Goal: Contribute content: Add original content to the website for others to see

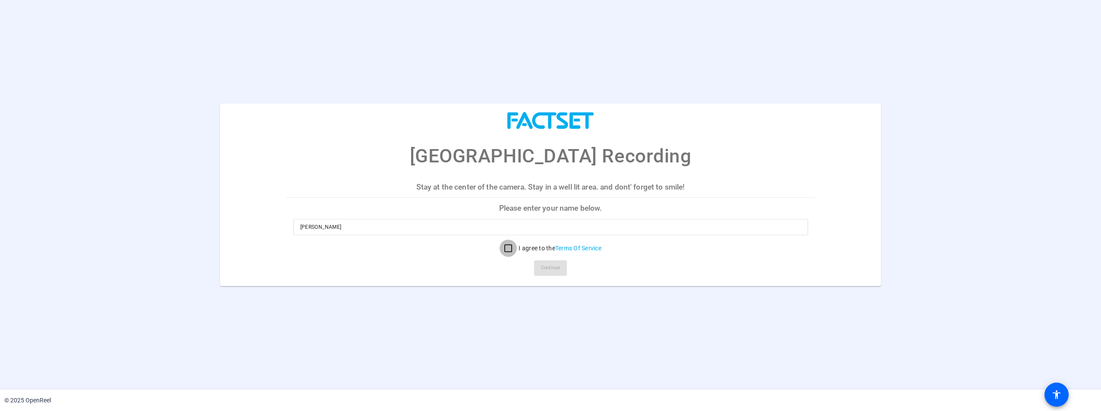
click at [509, 248] on input "I agree to the Terms Of Service" at bounding box center [507, 248] width 17 height 17
checkbox input "true"
click at [551, 269] on span "Continue" at bounding box center [550, 268] width 19 height 13
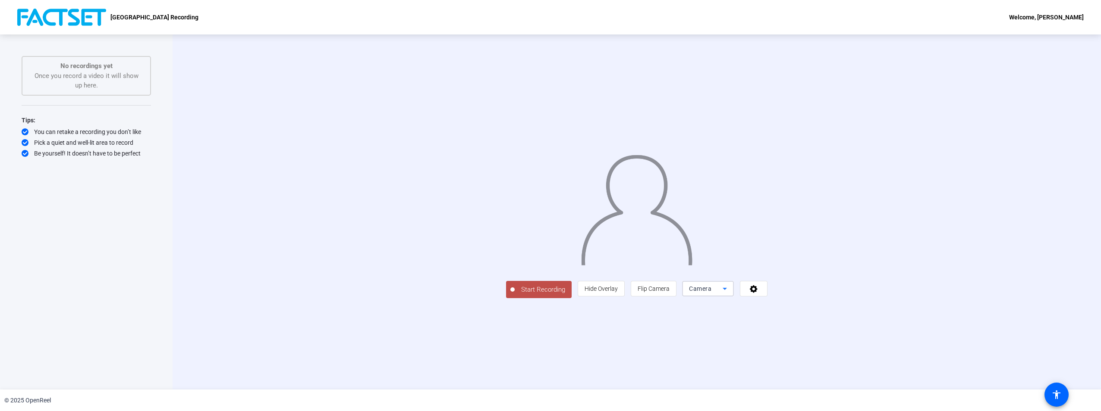
click at [730, 294] on icon at bounding box center [724, 289] width 10 height 10
click at [865, 353] on div at bounding box center [550, 205] width 1101 height 411
click at [759, 293] on icon at bounding box center [754, 289] width 10 height 9
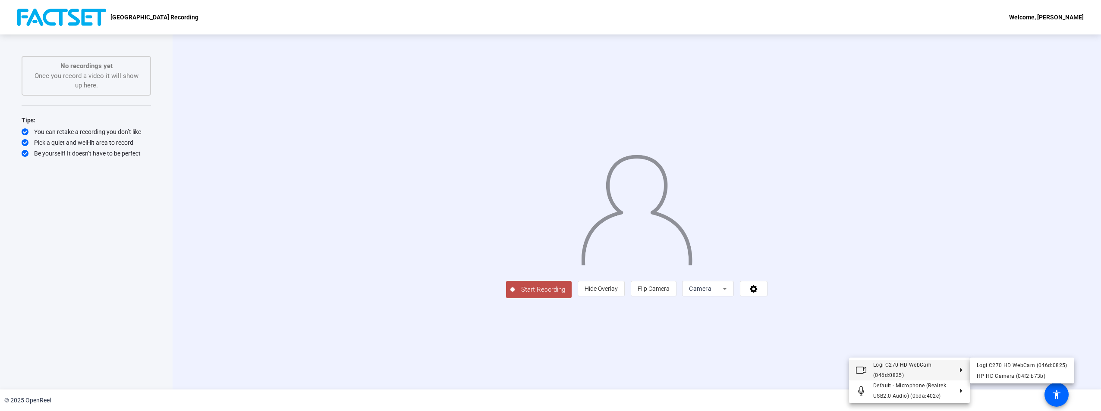
click at [706, 373] on div at bounding box center [550, 205] width 1101 height 411
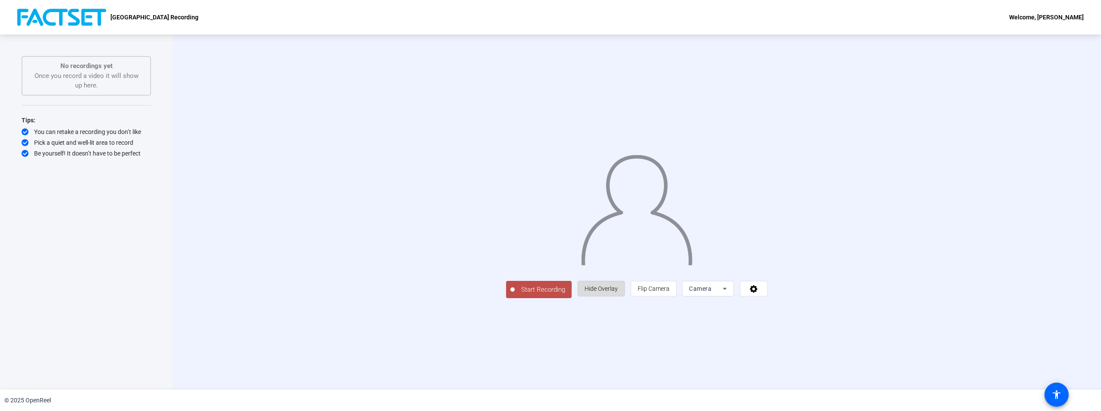
click at [618, 292] on span "Hide Overlay" at bounding box center [600, 289] width 33 height 7
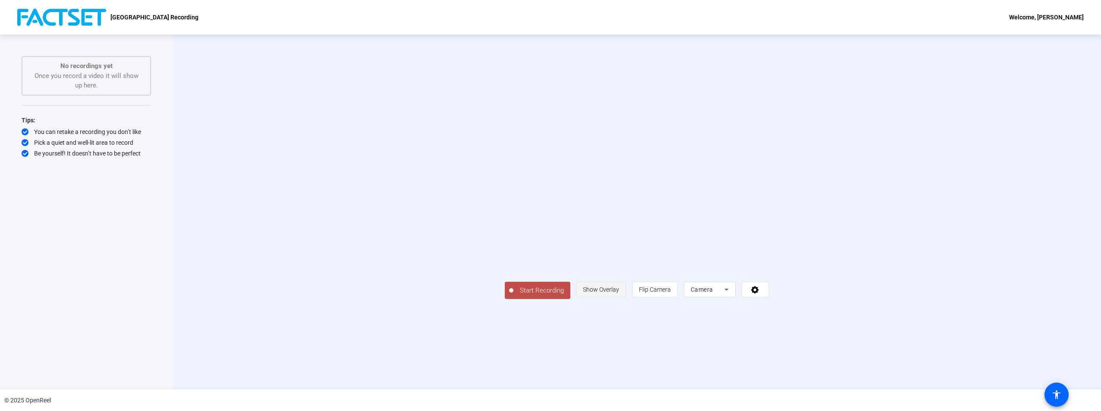
click at [619, 293] on span "Show Overlay" at bounding box center [601, 289] width 36 height 7
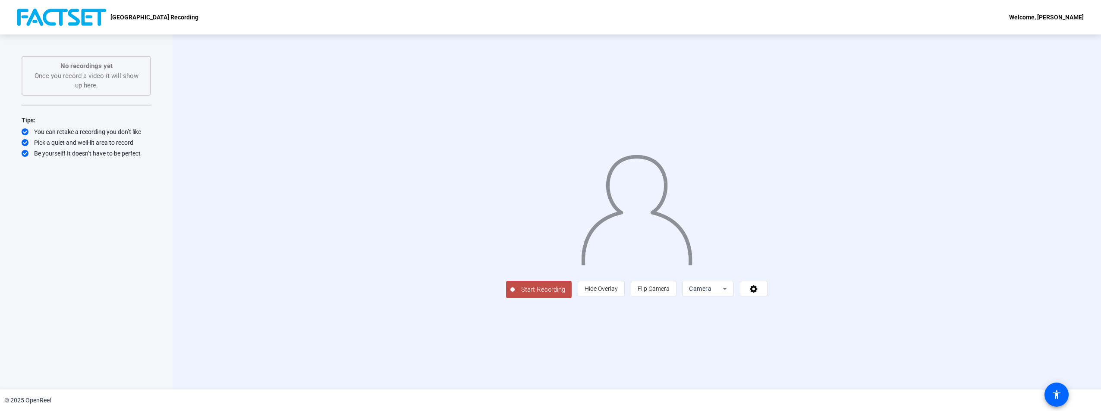
click at [621, 363] on div "Start Recording person Hide Overlay flip Flip Camera Camera" at bounding box center [637, 212] width 928 height 355
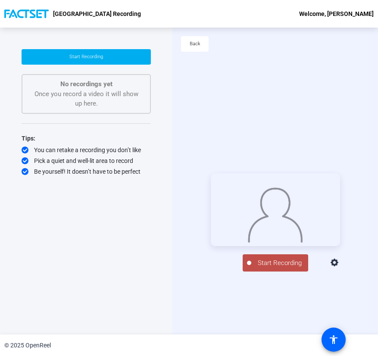
click at [265, 268] on span "Start Recording" at bounding box center [279, 263] width 57 height 10
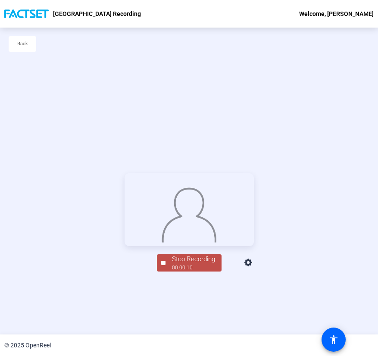
click at [188, 264] on div "Stop Recording" at bounding box center [193, 259] width 43 height 10
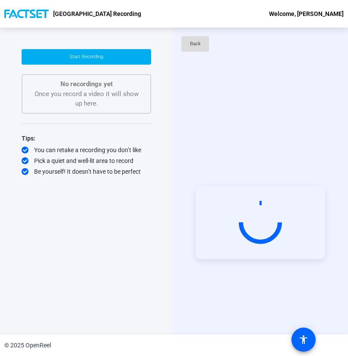
click at [195, 43] on span "Back" at bounding box center [195, 44] width 11 height 13
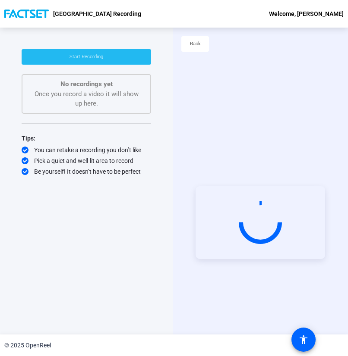
click at [90, 58] on span "Start Recording" at bounding box center [86, 57] width 34 height 6
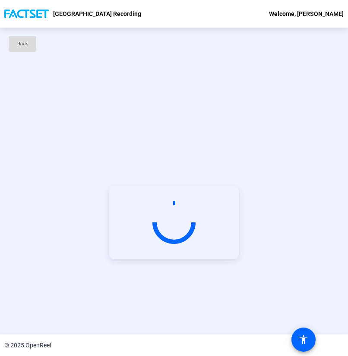
click at [27, 45] on span "Back" at bounding box center [22, 44] width 11 height 13
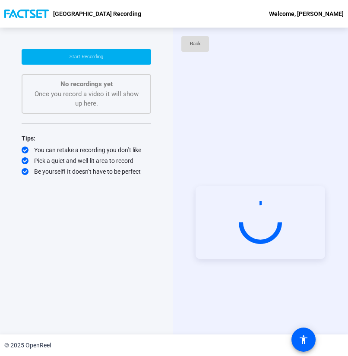
click at [192, 44] on span "Back" at bounding box center [195, 44] width 11 height 13
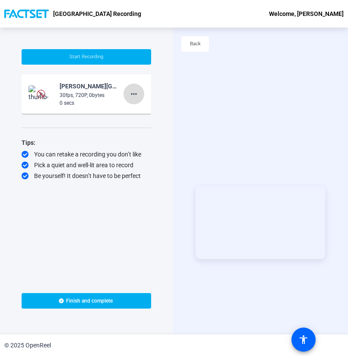
click at [134, 93] on mat-icon "more_horiz" at bounding box center [134, 94] width 10 height 10
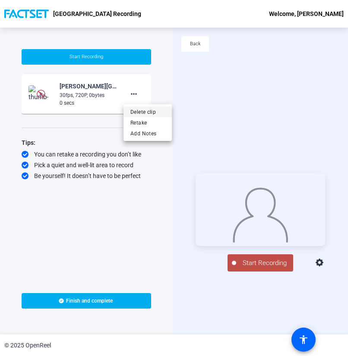
click at [138, 113] on span "Delete clip" at bounding box center [147, 112] width 35 height 10
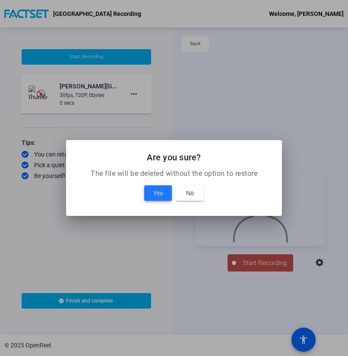
click at [156, 194] on span "Yes" at bounding box center [157, 193] width 9 height 10
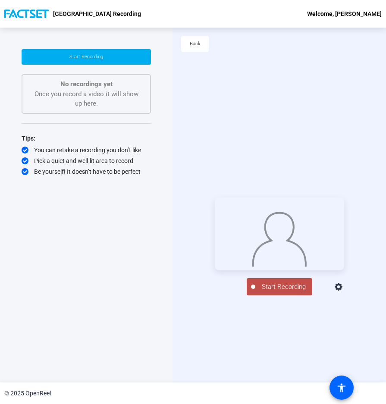
click at [267, 292] on span "Start Recording" at bounding box center [283, 287] width 57 height 10
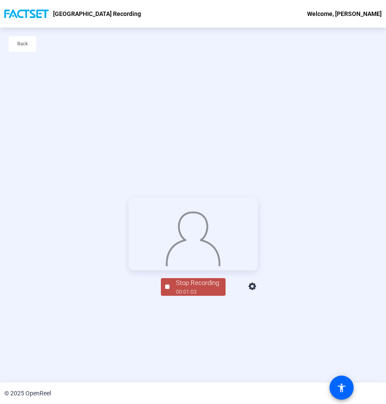
click at [194, 288] on div "Stop Recording" at bounding box center [197, 283] width 43 height 10
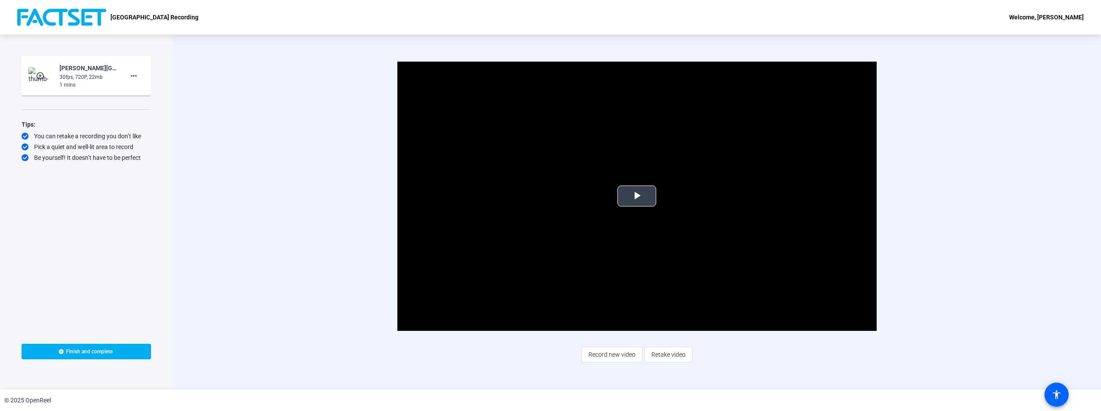
click at [637, 196] on span "Video Player" at bounding box center [637, 196] width 0 height 0
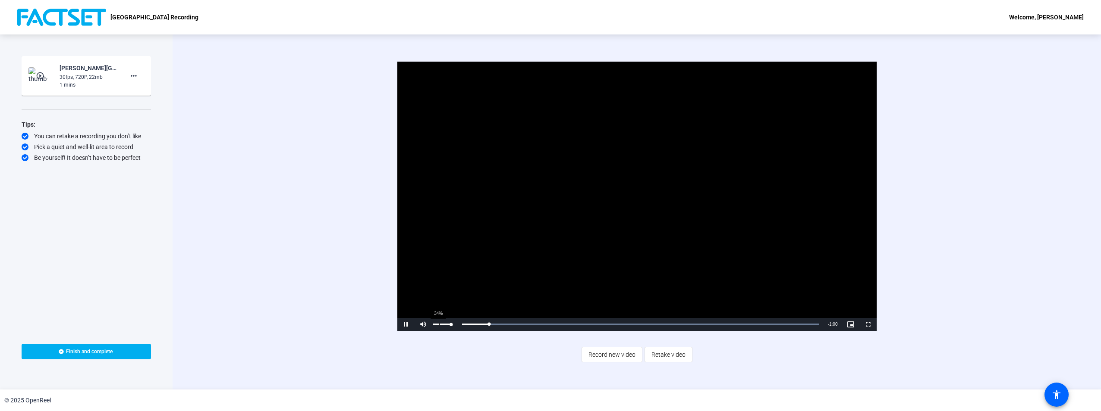
click at [440, 323] on div "34%" at bounding box center [442, 324] width 22 height 13
drag, startPoint x: 451, startPoint y: 324, endPoint x: 439, endPoint y: 324, distance: 11.2
click at [439, 324] on div "Volume Level" at bounding box center [436, 324] width 7 height 1
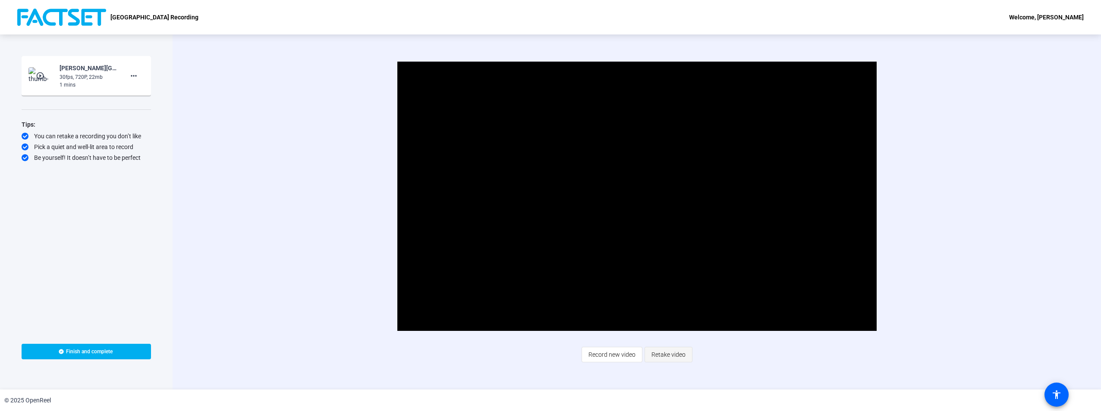
click at [663, 355] on span "Retake video" at bounding box center [668, 355] width 34 height 16
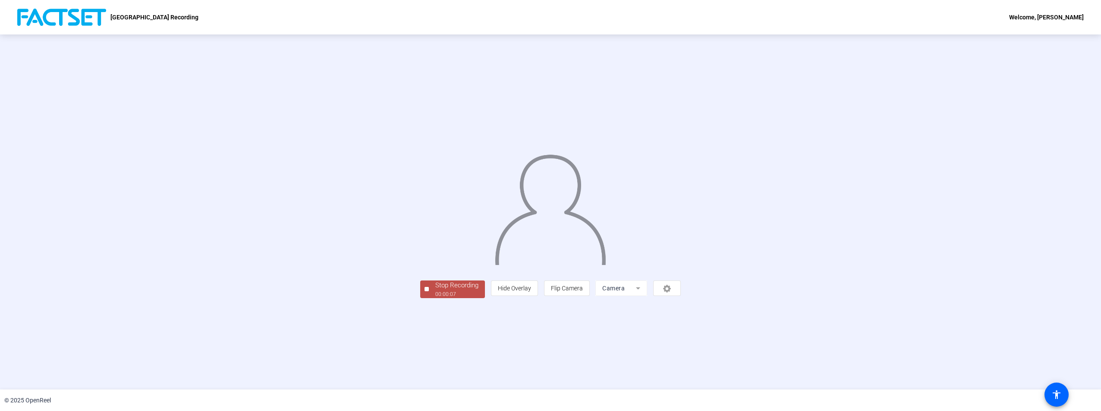
click at [647, 296] on mat-form-field "Camera" at bounding box center [621, 289] width 52 height 16
click at [435, 291] on div "Stop Recording" at bounding box center [456, 286] width 43 height 10
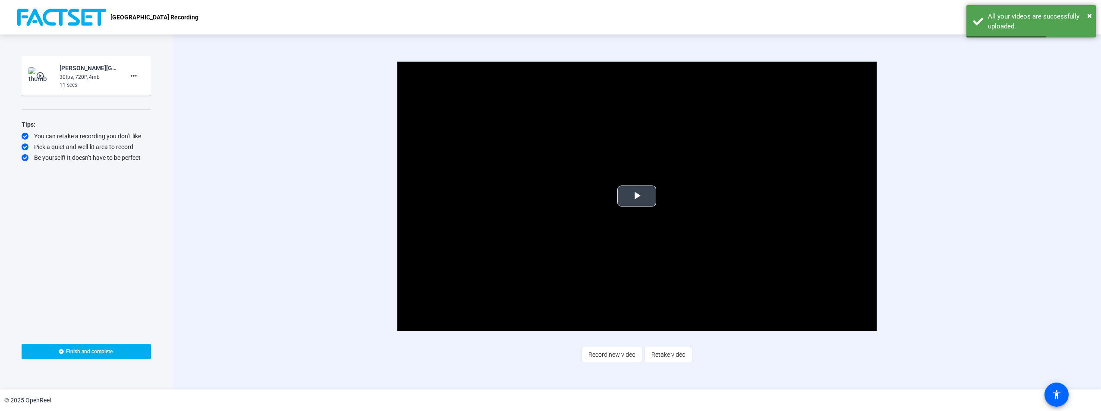
click at [637, 196] on span "Video Player" at bounding box center [637, 196] width 0 height 0
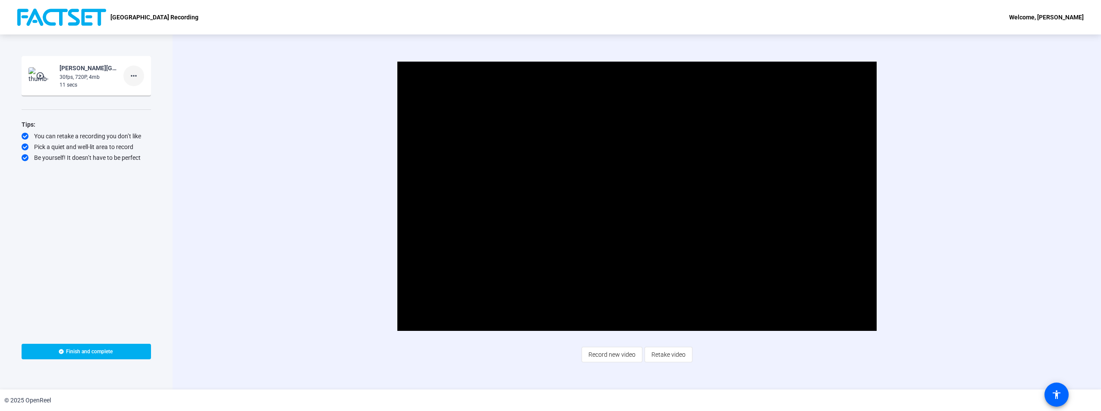
click at [133, 75] on mat-icon "more_horiz" at bounding box center [134, 76] width 10 height 10
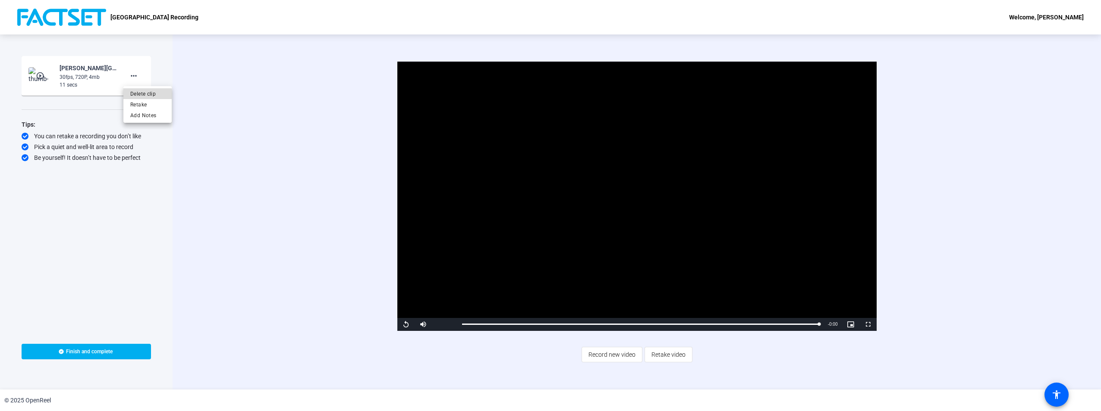
click at [147, 94] on span "Delete clip" at bounding box center [147, 94] width 35 height 10
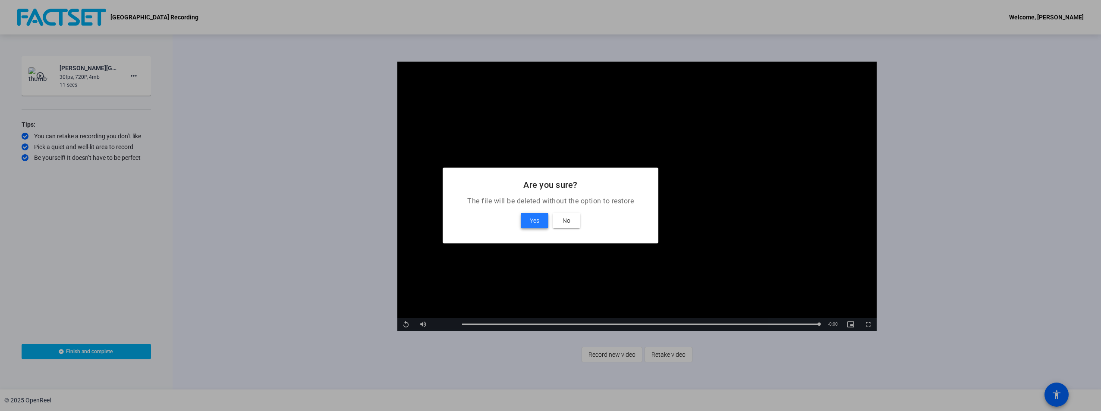
click at [534, 219] on span "Yes" at bounding box center [534, 221] width 9 height 10
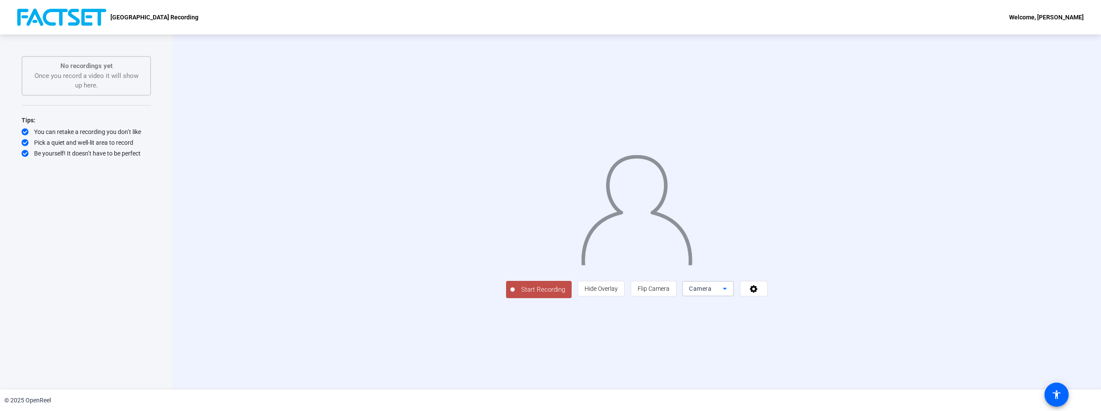
click at [722, 294] on div "Camera" at bounding box center [706, 289] width 34 height 10
click at [818, 322] on span "Screen And Camera" at bounding box center [816, 328] width 45 height 21
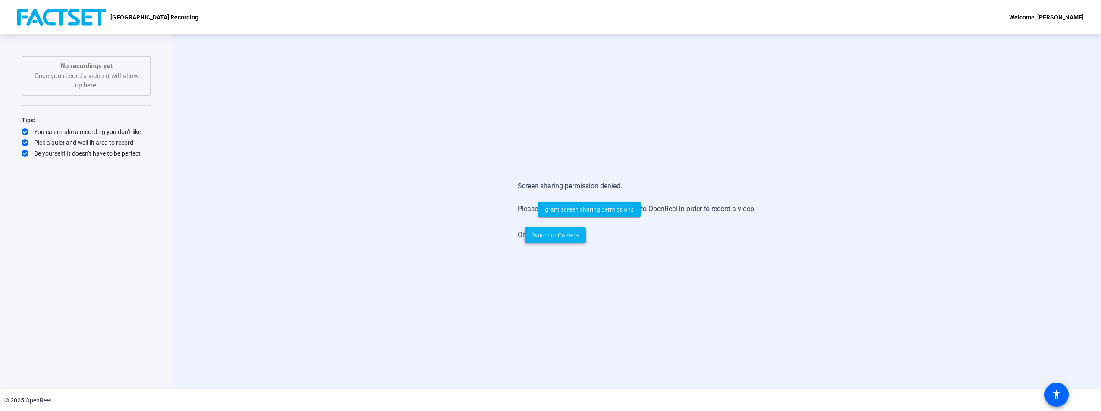
click at [544, 238] on span "Switch to Camera" at bounding box center [554, 235] width 47 height 9
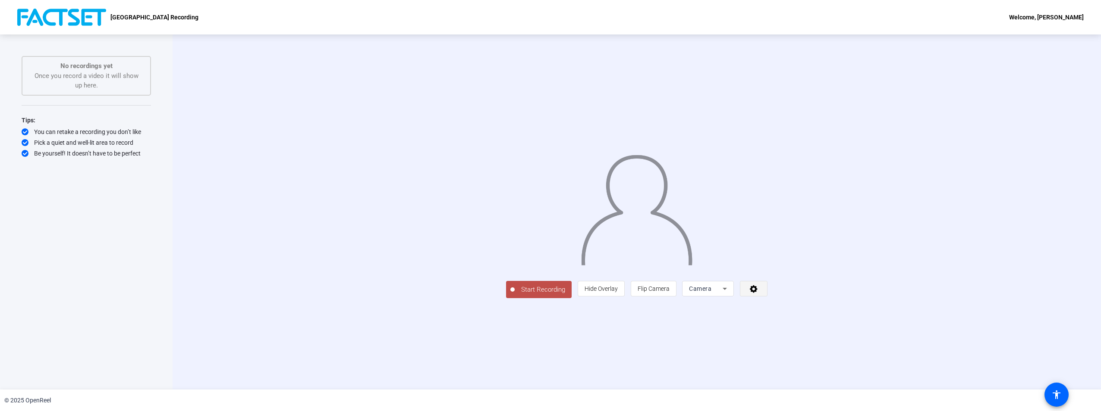
click at [759, 293] on icon at bounding box center [754, 289] width 10 height 9
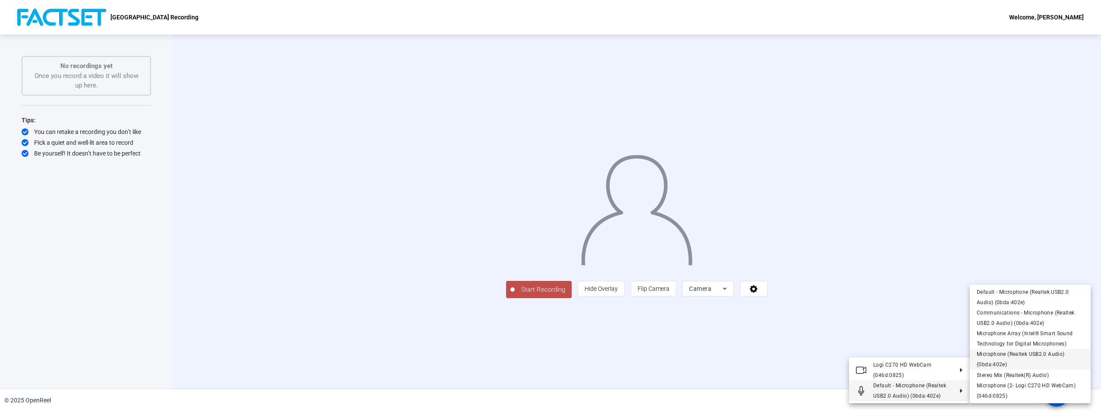
click at [1025, 357] on span "Microphone (Realtek USB2.0 Audio) (0bda:402e)" at bounding box center [1020, 360] width 88 height 16
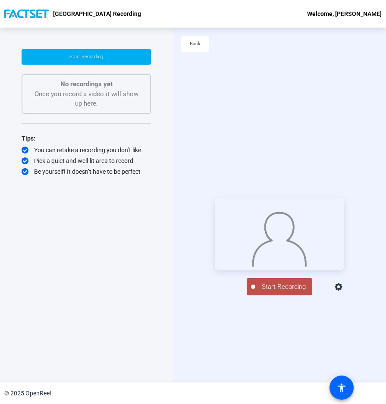
click at [283, 292] on span "Start Recording" at bounding box center [283, 287] width 57 height 10
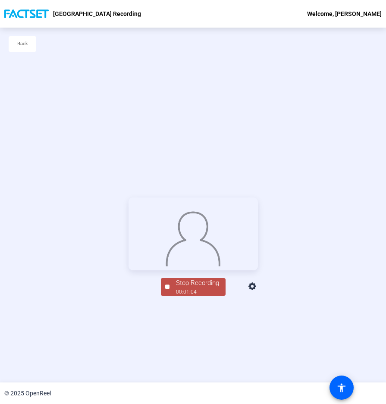
click at [192, 288] on div "Stop Recording" at bounding box center [197, 283] width 43 height 10
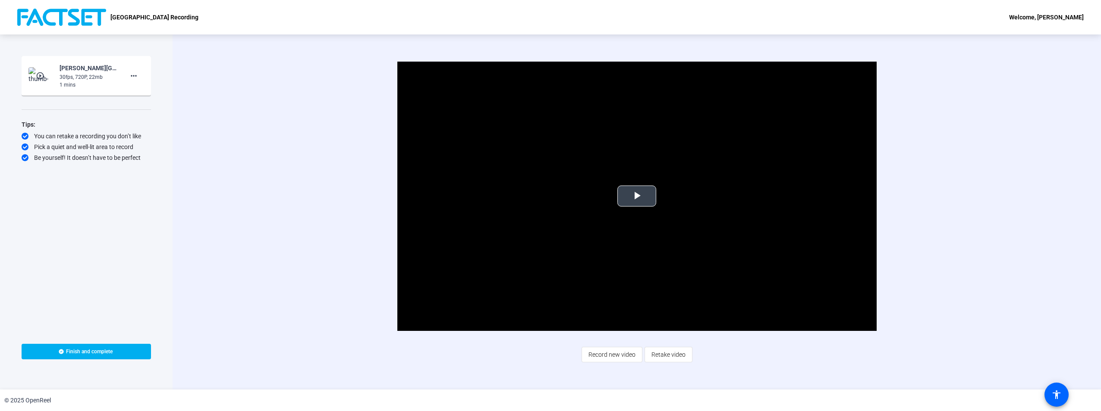
click at [637, 196] on span "Video Player" at bounding box center [637, 196] width 0 height 0
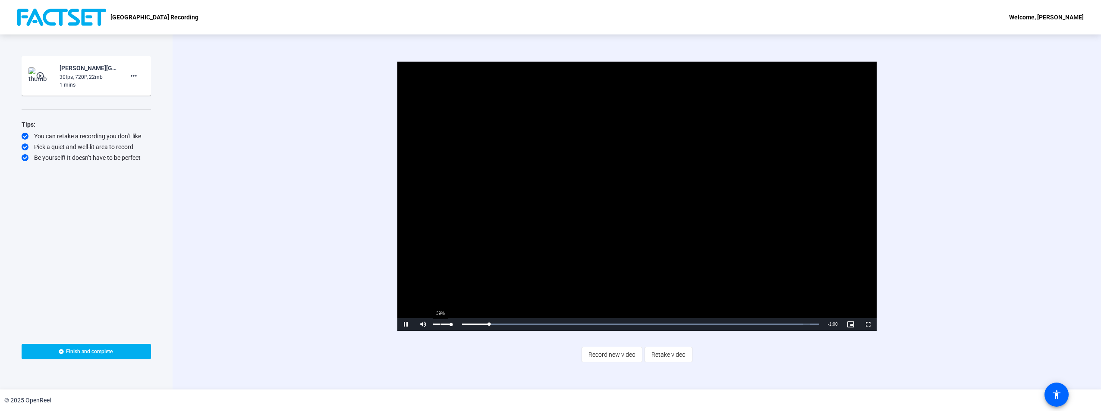
click at [440, 323] on div "39%" at bounding box center [442, 324] width 22 height 13
click at [441, 323] on div "46%" at bounding box center [442, 324] width 22 height 13
drag, startPoint x: 449, startPoint y: 325, endPoint x: 439, endPoint y: 322, distance: 9.5
click at [439, 322] on div "34%" at bounding box center [442, 324] width 22 height 13
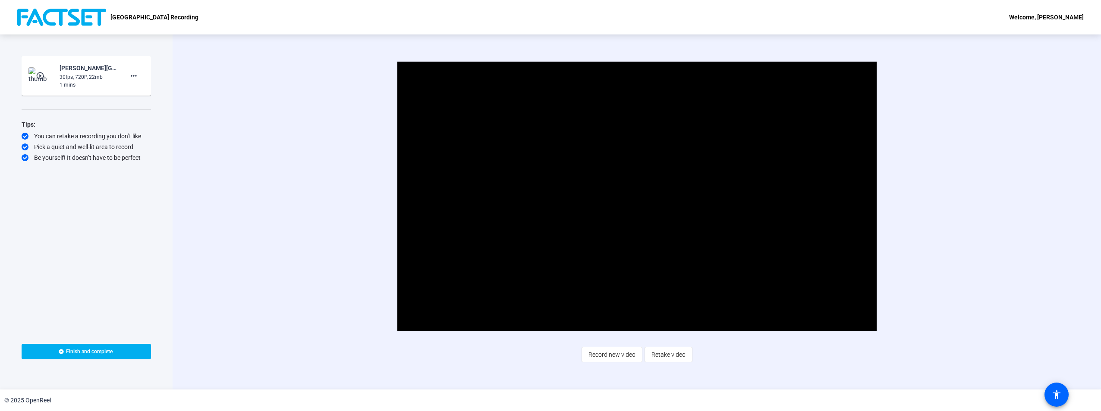
click at [961, 185] on div "Video Player is loading. Play Video Pause Mute 93% Current Time 0:20 / Duration…" at bounding box center [636, 197] width 789 height 270
click at [133, 76] on mat-icon "more_horiz" at bounding box center [134, 76] width 10 height 10
click at [143, 95] on span "Delete clip" at bounding box center [147, 94] width 35 height 10
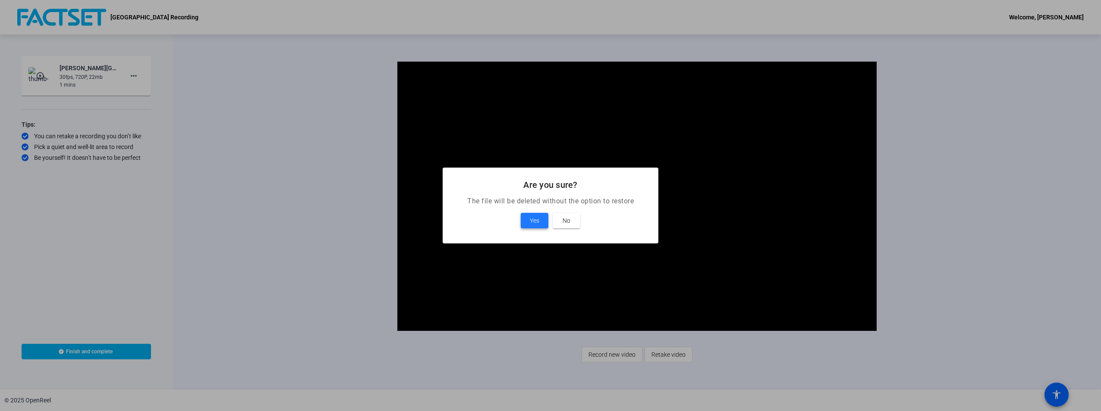
click at [530, 219] on span "Yes" at bounding box center [534, 221] width 9 height 10
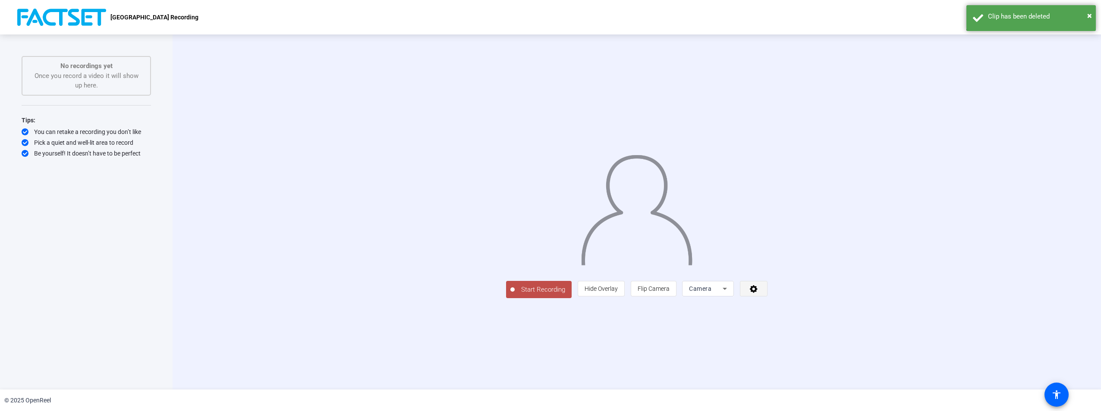
click at [757, 293] on icon at bounding box center [754, 290] width 8 height 8
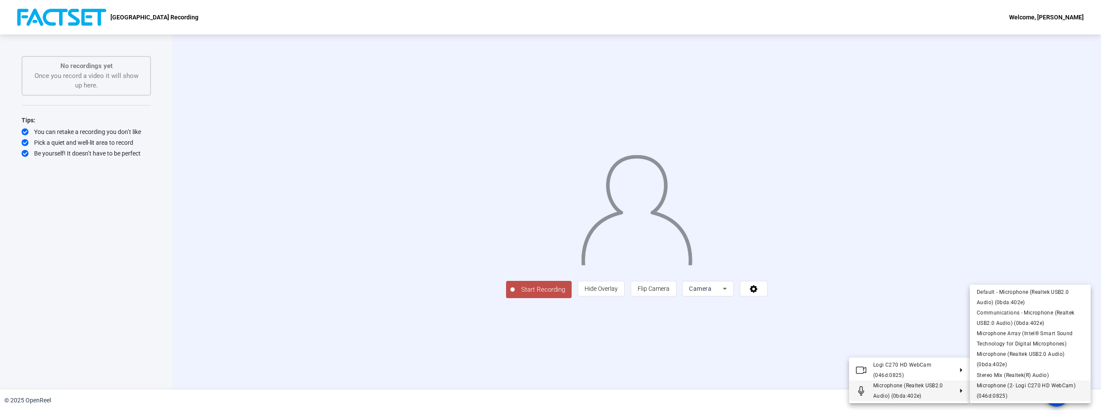
click at [997, 388] on span "Microphone (2- Logi C270 HD WebCam) (046d:0825)" at bounding box center [1025, 391] width 99 height 16
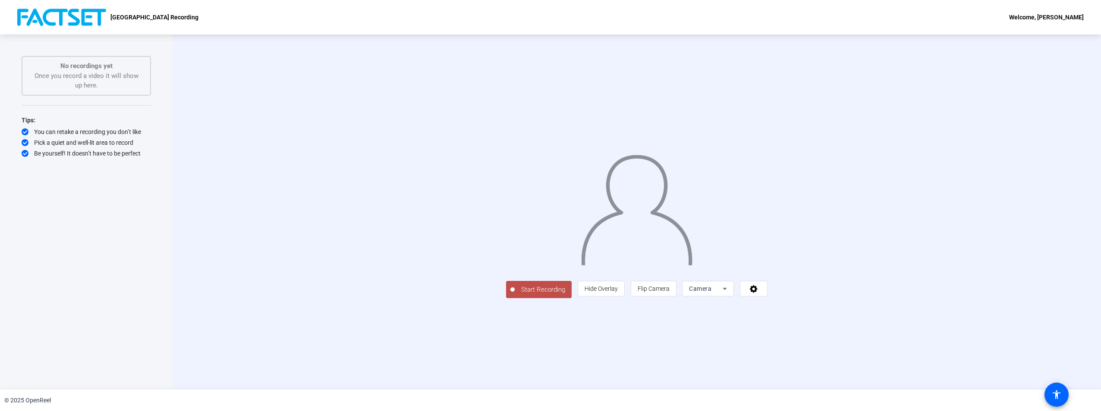
click at [515, 295] on span "Start Recording" at bounding box center [543, 290] width 57 height 10
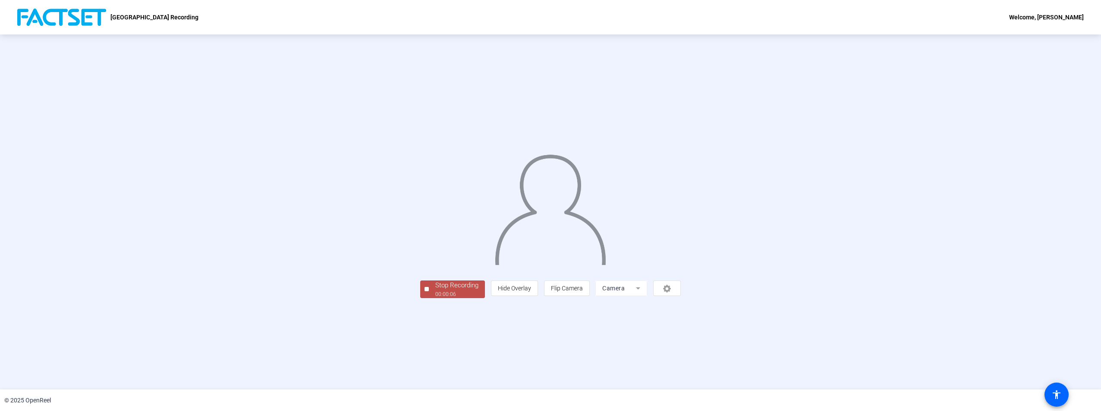
click at [435, 291] on div "Stop Recording" at bounding box center [456, 286] width 43 height 10
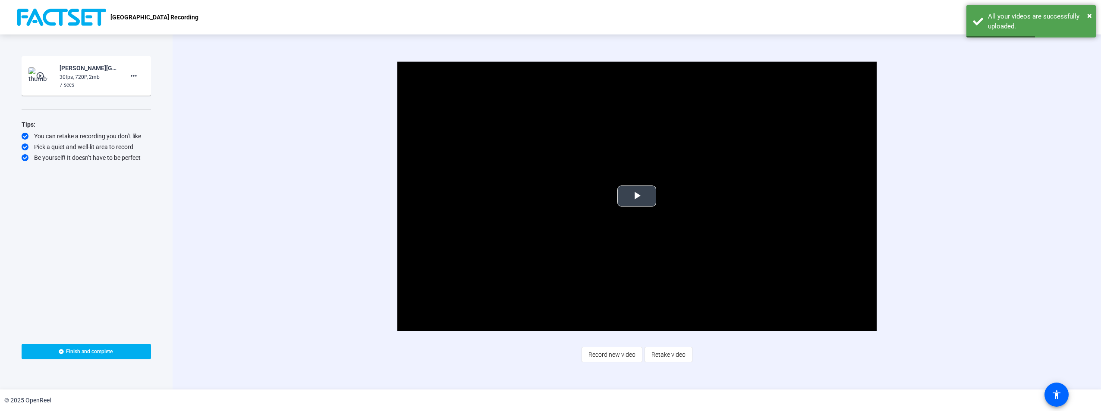
click at [637, 196] on span "Video Player" at bounding box center [637, 196] width 0 height 0
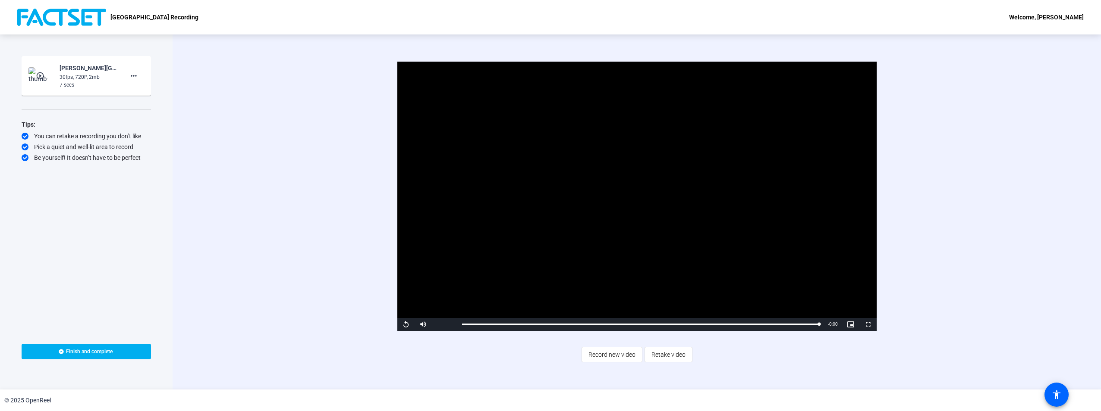
click at [564, 232] on video "Video Player" at bounding box center [636, 197] width 479 height 270
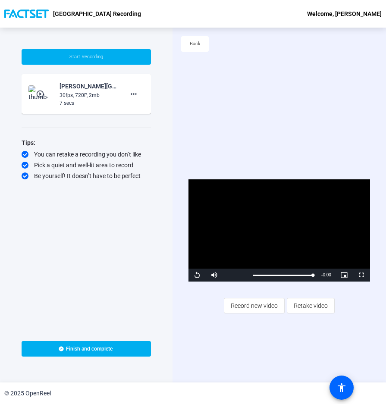
click at [0, 191] on html "Accessibility Screen-Reader Guide, Feedback, and Issue Reporting | New window […" at bounding box center [193, 202] width 386 height 404
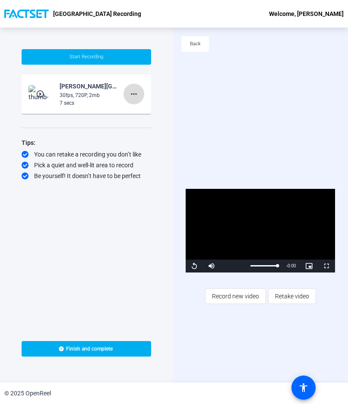
click at [134, 96] on mat-icon "more_horiz" at bounding box center [134, 94] width 10 height 10
click at [143, 113] on span "Delete clip" at bounding box center [147, 112] width 35 height 10
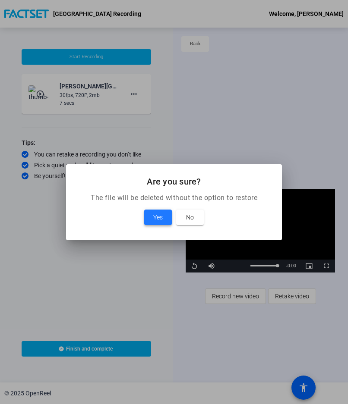
click at [151, 217] on span at bounding box center [158, 217] width 28 height 21
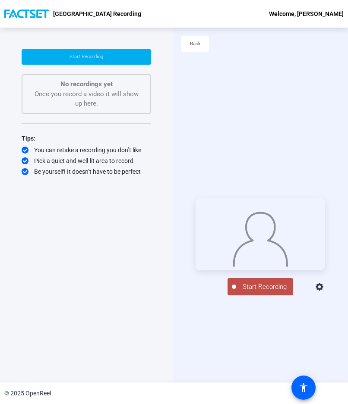
click at [260, 289] on span "Start Recording" at bounding box center [264, 287] width 57 height 10
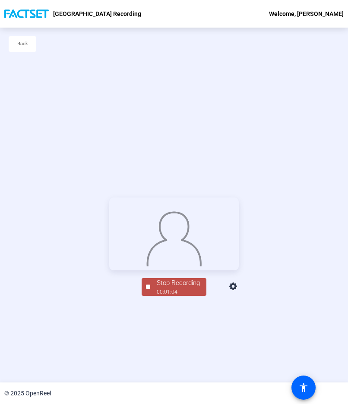
click at [172, 288] on div "Stop Recording" at bounding box center [178, 283] width 43 height 10
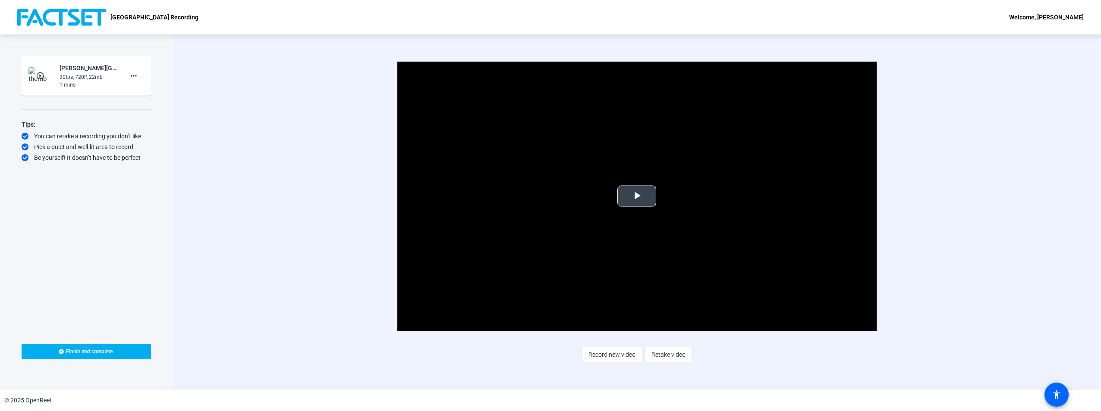
click at [637, 196] on span "Video Player" at bounding box center [637, 196] width 0 height 0
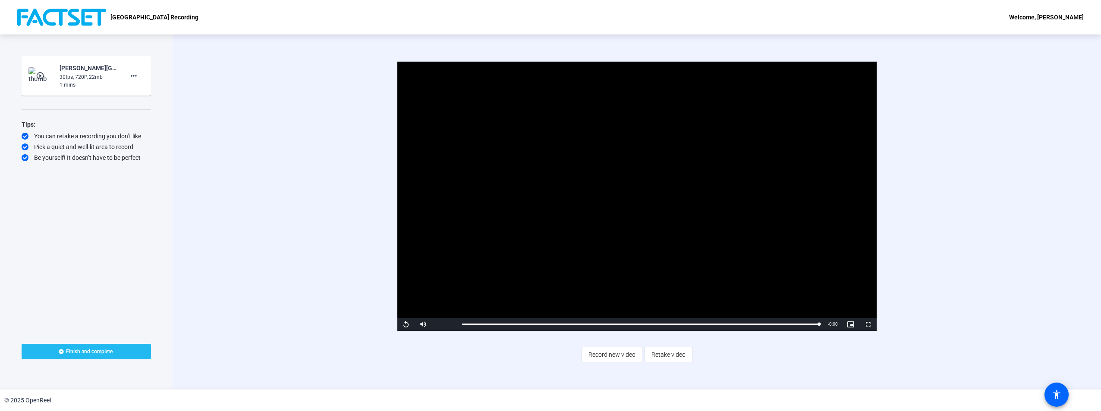
click at [85, 353] on span "Finish and complete" at bounding box center [89, 351] width 47 height 7
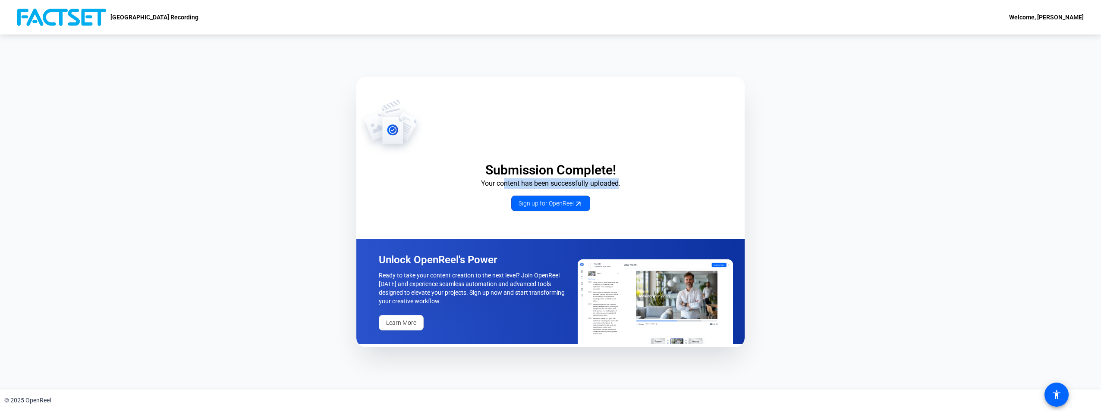
drag, startPoint x: 563, startPoint y: 180, endPoint x: 623, endPoint y: 181, distance: 60.4
click at [623, 181] on p "Your content has been successfully uploaded." at bounding box center [550, 184] width 388 height 10
click at [1060, 17] on div "Welcome, [PERSON_NAME]" at bounding box center [1046, 17] width 75 height 10
click at [1057, 16] on div at bounding box center [550, 205] width 1101 height 411
click at [1057, 16] on div "Welcome, [PERSON_NAME]" at bounding box center [1046, 17] width 75 height 10
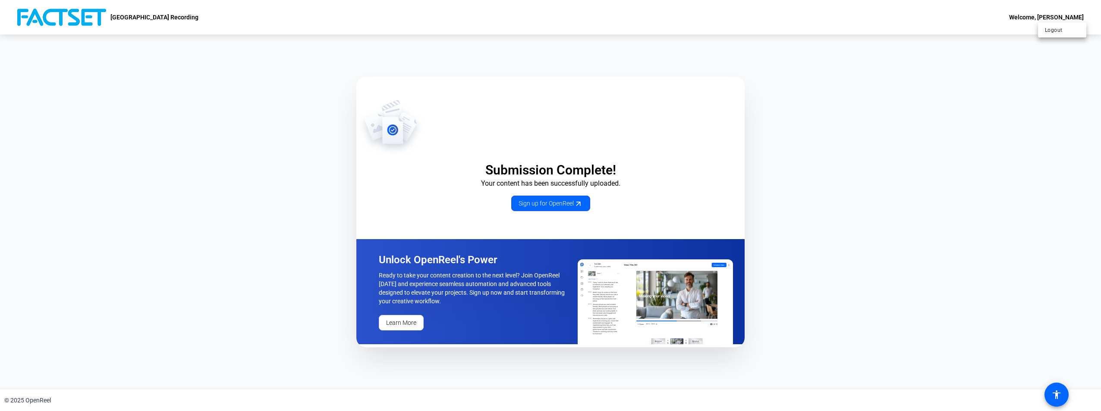
drag, startPoint x: 161, startPoint y: 19, endPoint x: 128, endPoint y: 19, distance: 33.2
click at [161, 19] on div at bounding box center [550, 205] width 1101 height 411
click at [68, 18] on img at bounding box center [61, 17] width 89 height 17
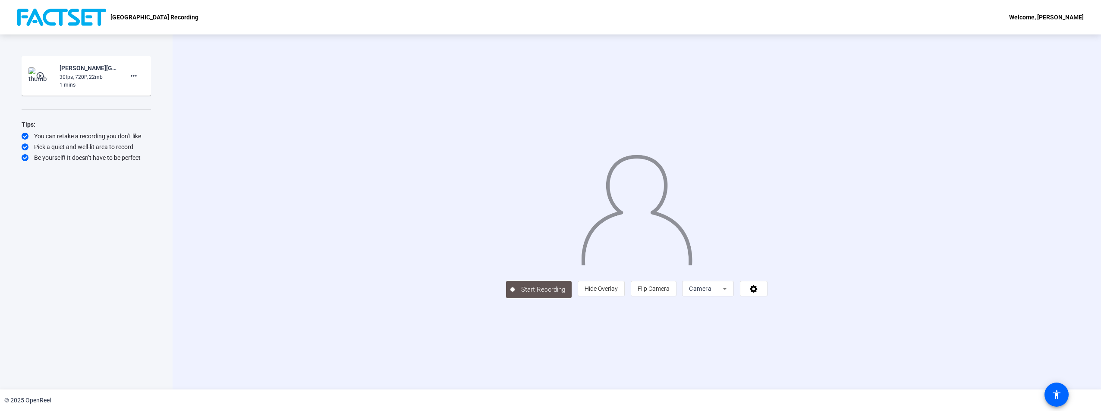
click at [42, 74] on mat-icon "play_circle_outline" at bounding box center [41, 76] width 10 height 9
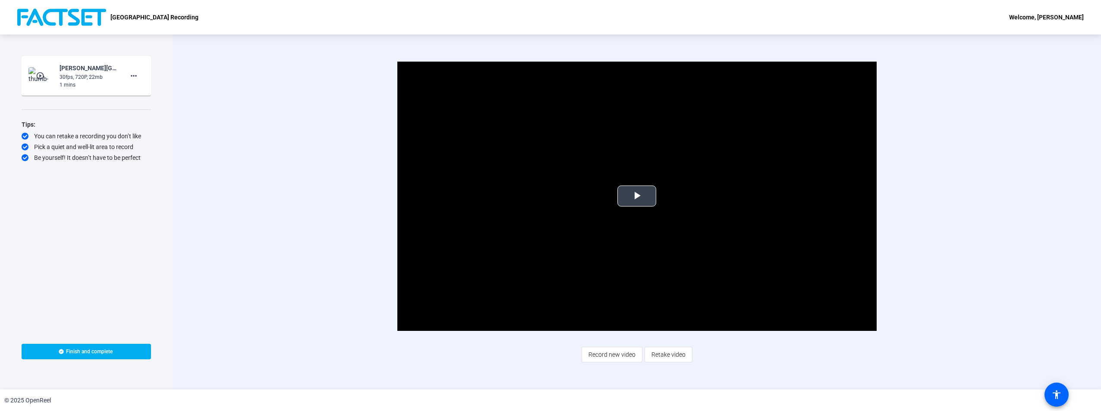
drag, startPoint x: 637, startPoint y: 199, endPoint x: 669, endPoint y: 201, distance: 32.4
click at [637, 196] on span "Video Player" at bounding box center [637, 196] width 0 height 0
